Goal: Task Accomplishment & Management: Manage account settings

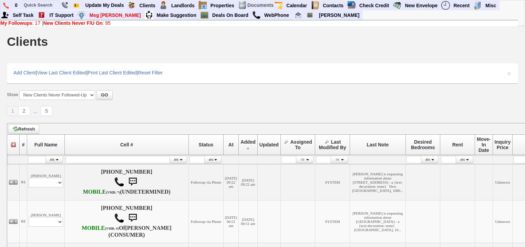
click at [97, 22] on b "New Clients Never F/U On" at bounding box center [72, 23] width 59 height 6
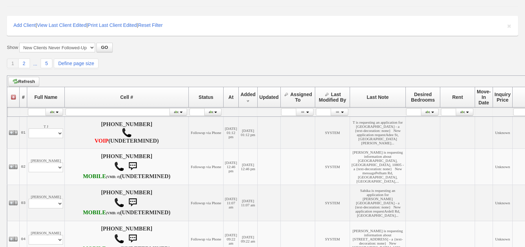
scroll to position [83, 0]
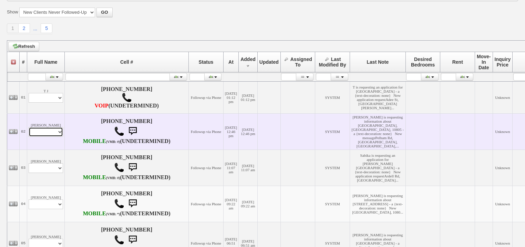
click at [48, 136] on select "Profile Edit Print Email Externally (Will Not Be Tracked In CRM) Closed Deals" at bounding box center [46, 132] width 34 height 10
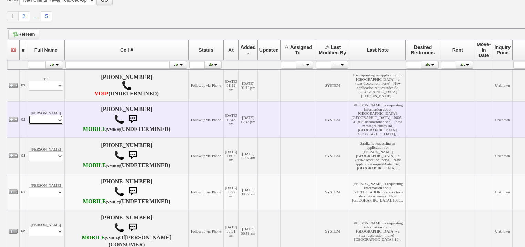
select select "ChangeURL,/crm/custom/edit_client_form.php?redirect=%2Fcrm%2Fclients.php&id=167…"
click at [29, 125] on select "Profile Edit Print Email Externally (Will Not Be Tracked In CRM) Closed Deals" at bounding box center [46, 120] width 34 height 10
select select
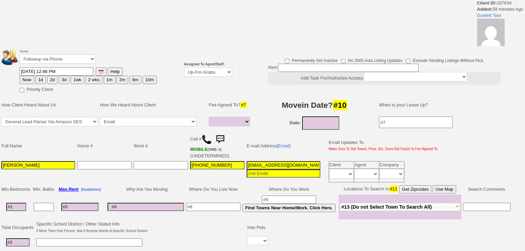
select select
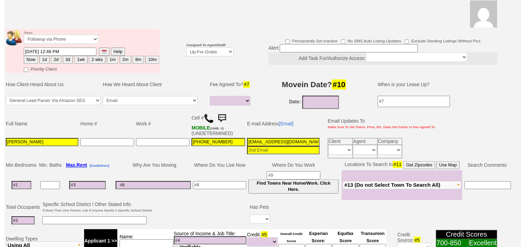
scroll to position [82, 0]
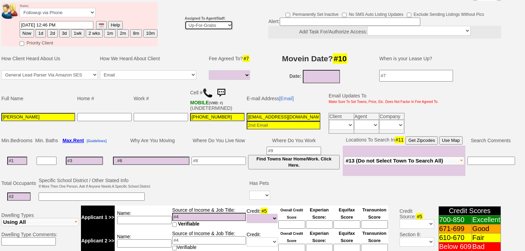
click at [208, 21] on select "Up-For-Grabs ***** STAFF ***** Bob Bruno 914-419-3579 Cristy Liberto 914-486-10…" at bounding box center [209, 25] width 48 height 9
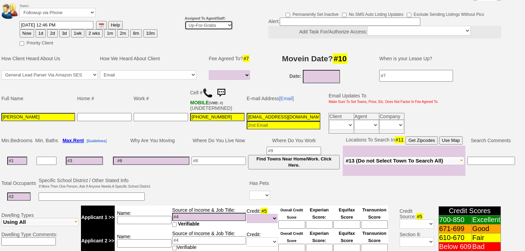
select select "227"
click at [185, 21] on select "Up-For-Grabs ***** STAFF ***** Bob Bruno 914-419-3579 Cristy Liberto 914-486-10…" at bounding box center [209, 25] width 48 height 9
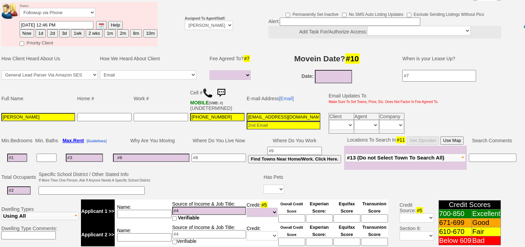
click at [41, 29] on button "1d" at bounding box center [41, 33] width 10 height 8
type input "09/02/2025 01:45 PM"
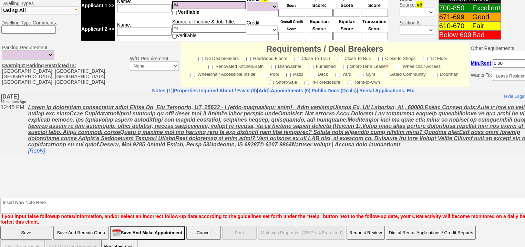
scroll to position [288, 0]
click at [88, 198] on textarea "Insert New Note Here" at bounding box center [285, 206] width 571 height 16
type textarea "f"
click at [34, 226] on input "Save" at bounding box center [26, 233] width 52 height 14
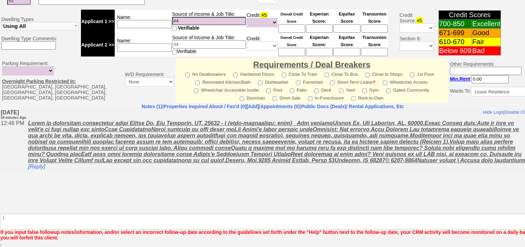
scroll to position [263, 0]
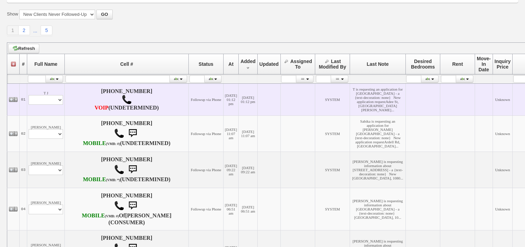
scroll to position [83, 0]
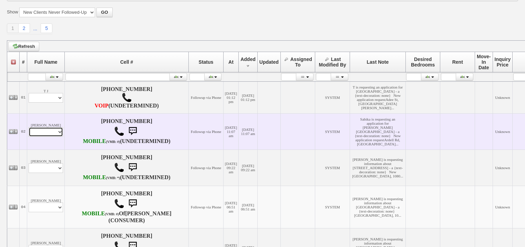
drag, startPoint x: 58, startPoint y: 142, endPoint x: 58, endPoint y: 147, distance: 4.8
click at [58, 137] on select "Profile Edit Print Email Externally (Will Not Be Tracked In CRM) Closed Deals" at bounding box center [46, 132] width 34 height 10
select select "ChangeURL,/crm/custom/edit_client_form.php?redirect=%2Fcrm%2Fclients.php&id=167…"
click at [29, 137] on select "Profile Edit Print Email Externally (Will Not Be Tracked In CRM) Closed Deals" at bounding box center [46, 132] width 34 height 10
select select
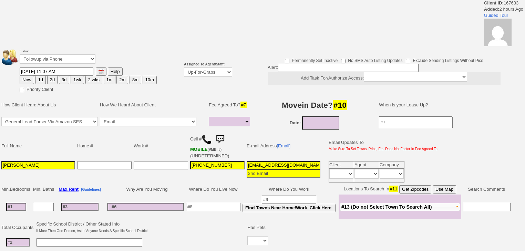
select select
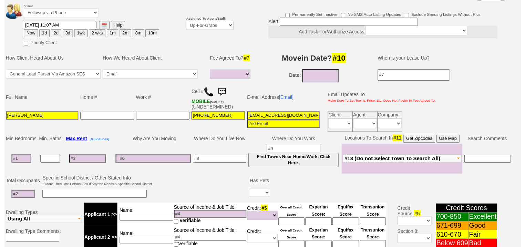
scroll to position [72, 0]
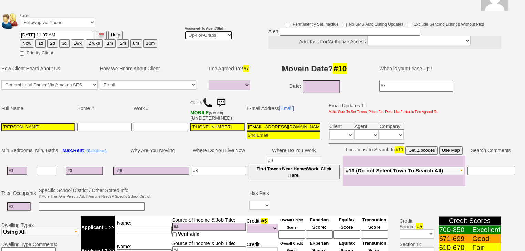
click at [210, 31] on select "Up-For-Grabs ***** STAFF ***** [PERSON_NAME] [PHONE_NUMBER] [PERSON_NAME] [PHON…" at bounding box center [209, 35] width 48 height 9
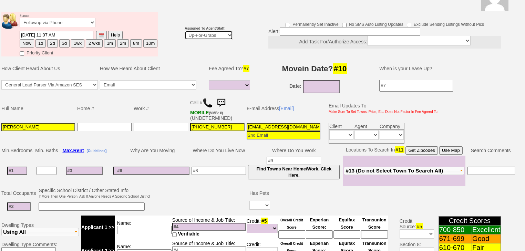
select select "227"
click at [185, 31] on select "Up-For-Grabs ***** STAFF ***** [PERSON_NAME] [PHONE_NUMBER] [PERSON_NAME] [PHON…" at bounding box center [209, 35] width 48 height 9
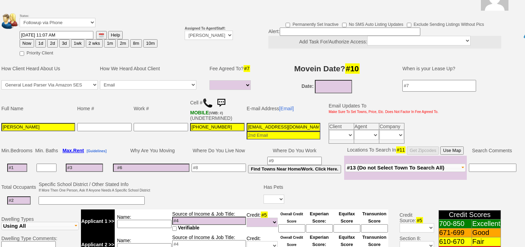
drag, startPoint x: 39, startPoint y: 33, endPoint x: 16, endPoint y: 101, distance: 71.5
click at [39, 39] on button "1d" at bounding box center [41, 43] width 10 height 8
type input "[DATE] 01:45 PM"
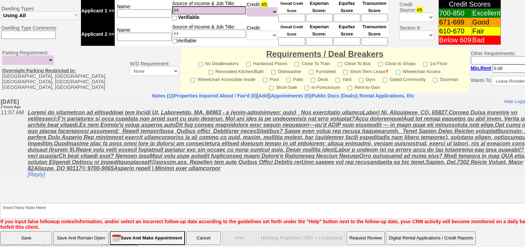
scroll to position [288, 0]
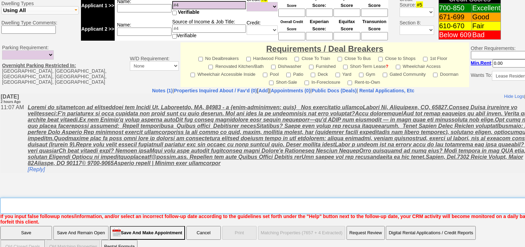
click at [41, 198] on textarea "Insert New Note Here" at bounding box center [285, 206] width 571 height 16
type textarea "f"
click at [34, 226] on td "Save Save And Remain Open Save And Make Appointment Cancel Print Matching Prope…" at bounding box center [283, 240] width 567 height 28
click at [34, 226] on input "Save" at bounding box center [26, 233] width 52 height 14
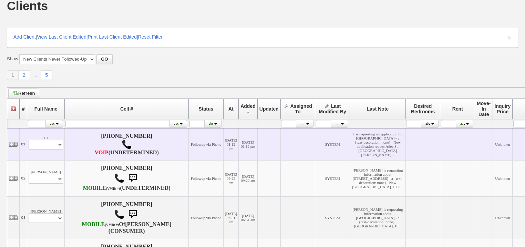
scroll to position [83, 0]
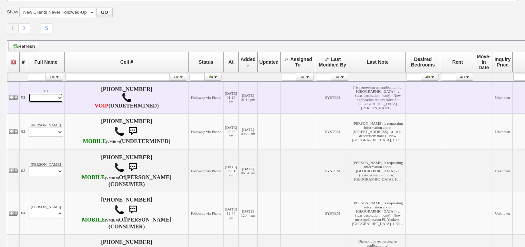
click at [61, 103] on select "Profile Edit Print Email Externally (Will Not Be Tracked In CRM) Closed Deals" at bounding box center [46, 98] width 34 height 10
select select "ChangeURL,/crm/custom/edit_client_form.php?redirect=%2Fcrm%2Fclients.php&id=167…"
click at [29, 98] on select "Profile Edit Print Email Externally (Will Not Be Tracked In CRM) Closed Deals" at bounding box center [46, 98] width 34 height 10
select select
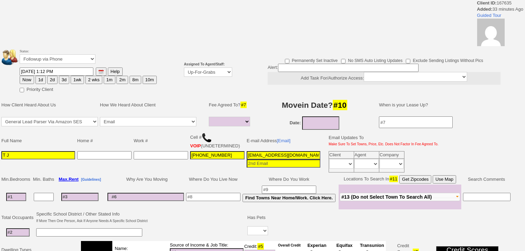
select select
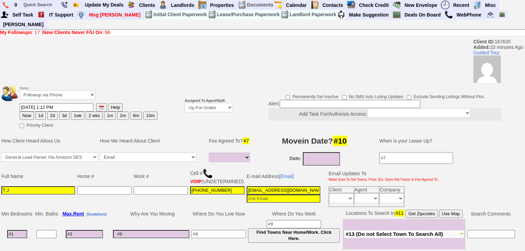
click at [86, 30] on b "New Clients Never F/U On" at bounding box center [72, 33] width 59 height 6
